Goal: Task Accomplishment & Management: Manage account settings

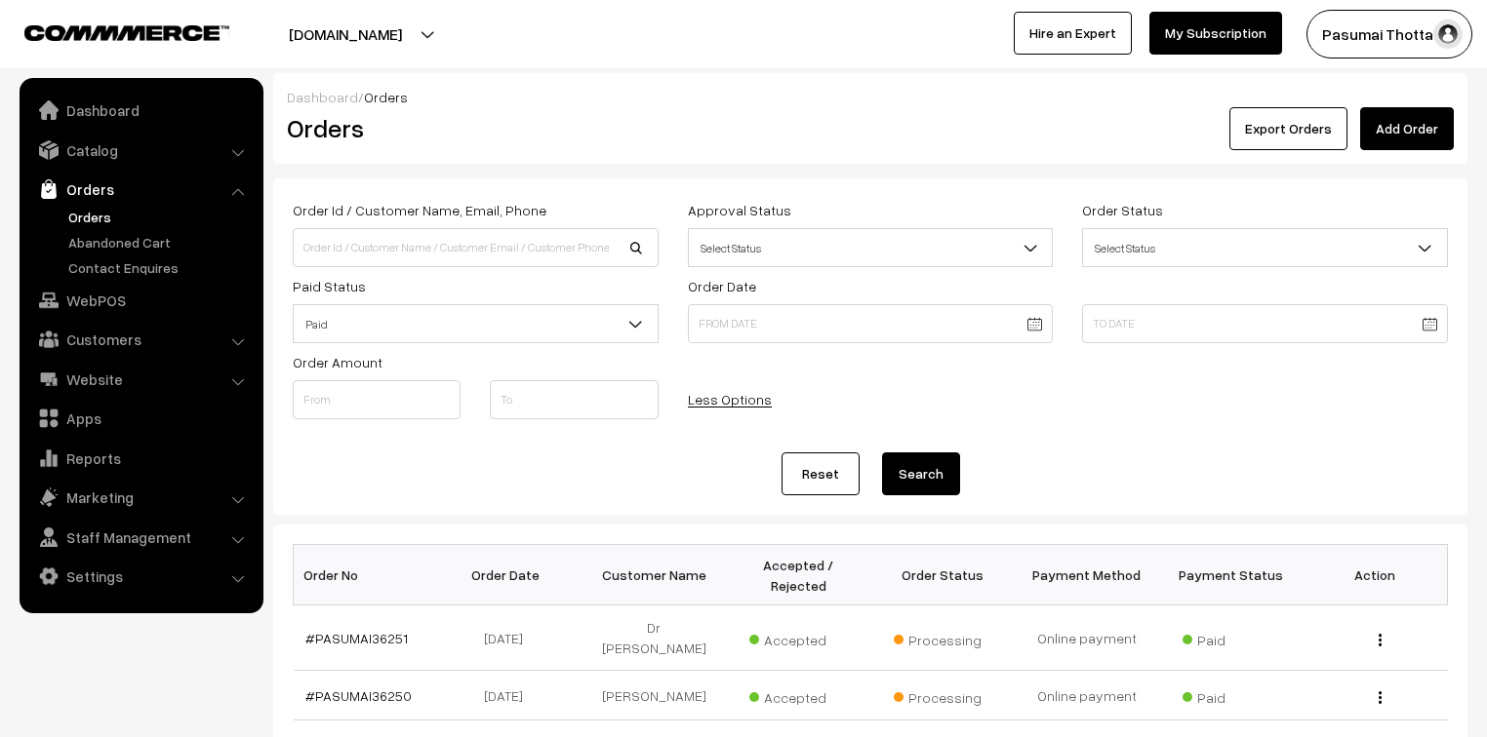
scroll to position [312, 0]
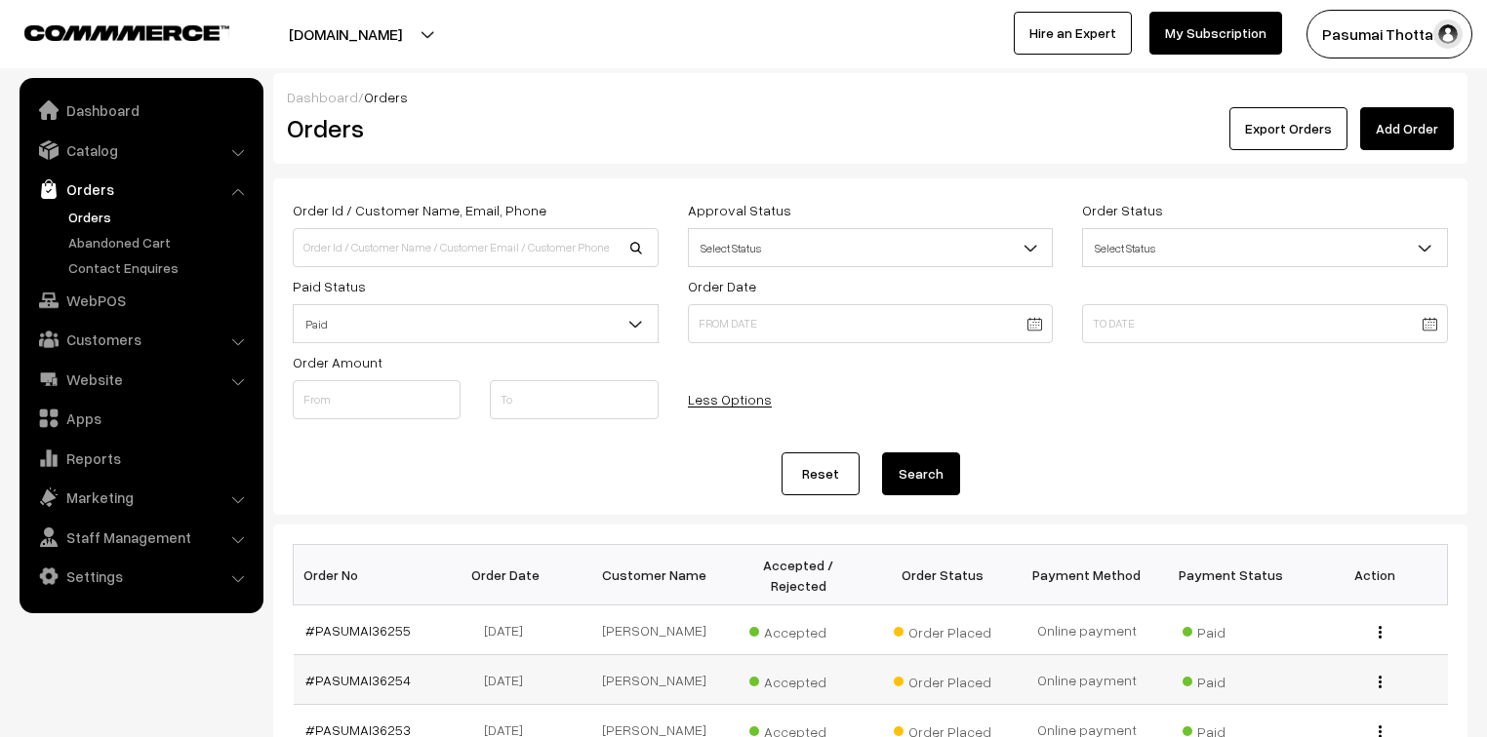
scroll to position [312, 0]
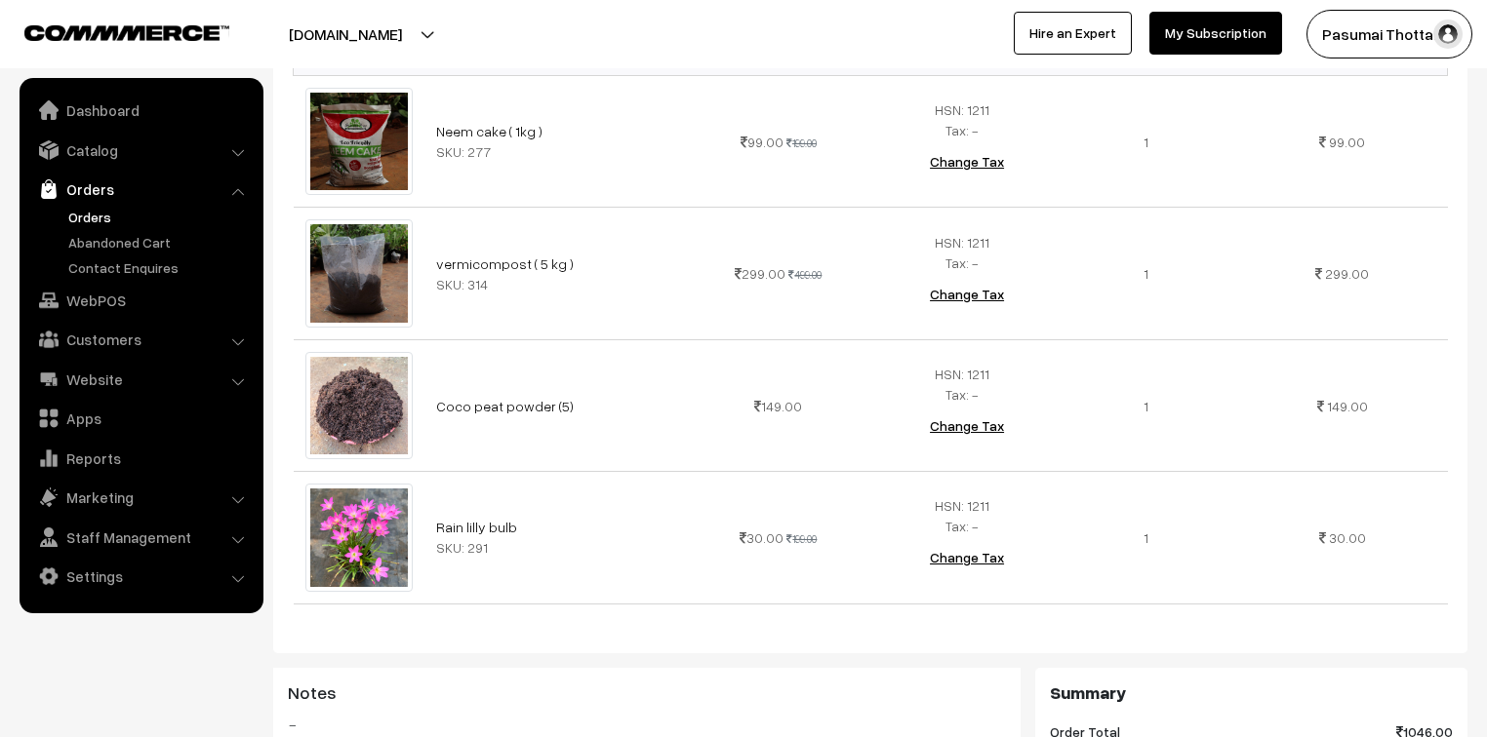
scroll to position [624, 0]
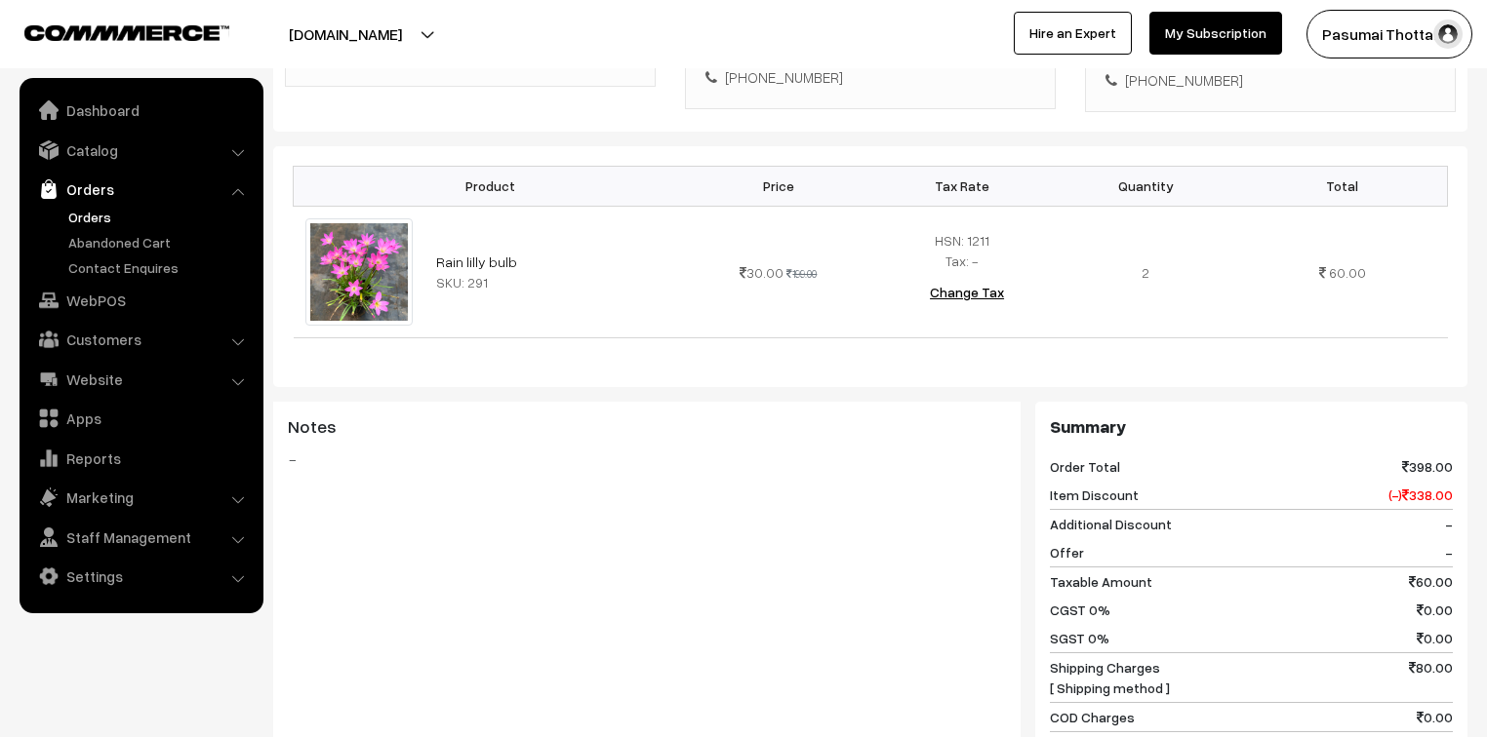
scroll to position [468, 0]
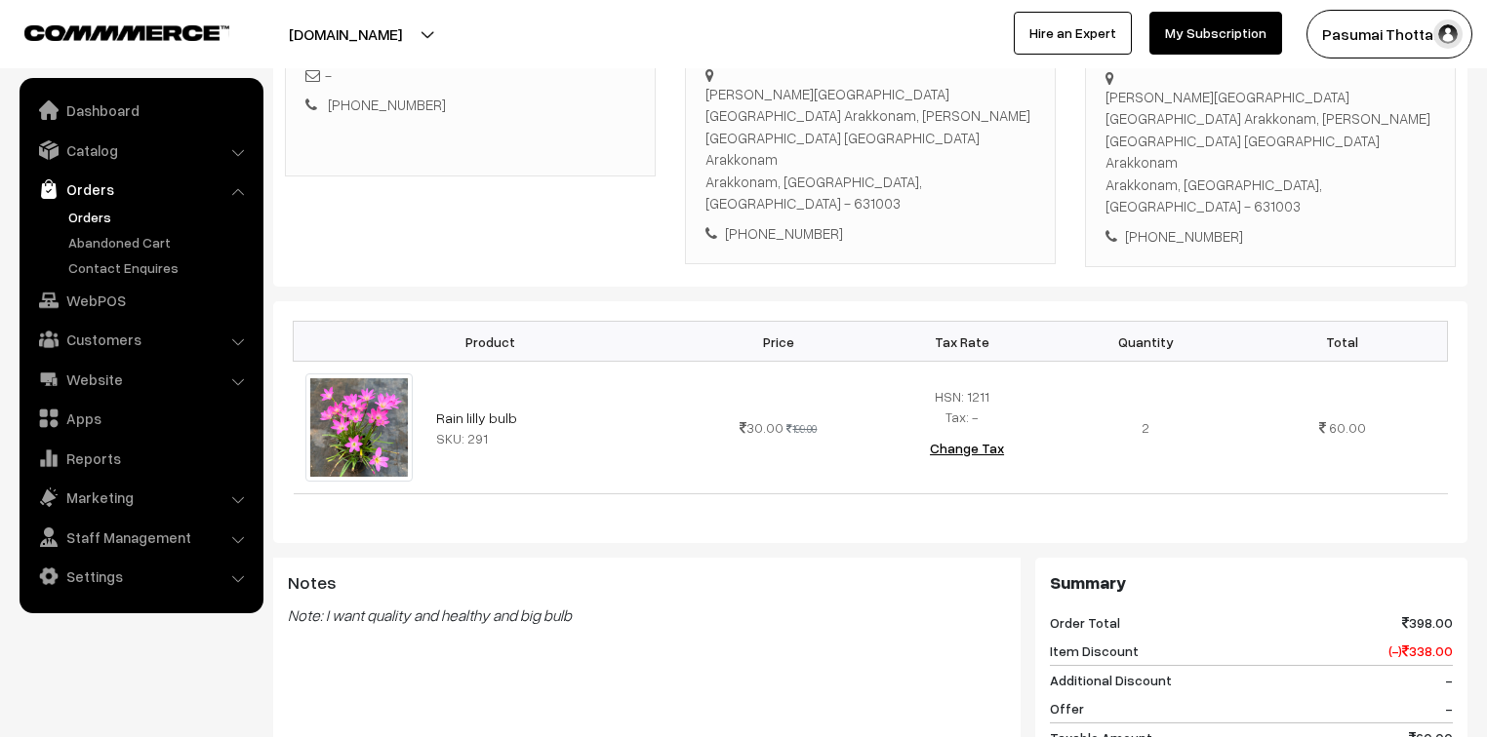
scroll to position [468, 0]
